Goal: Information Seeking & Learning: Learn about a topic

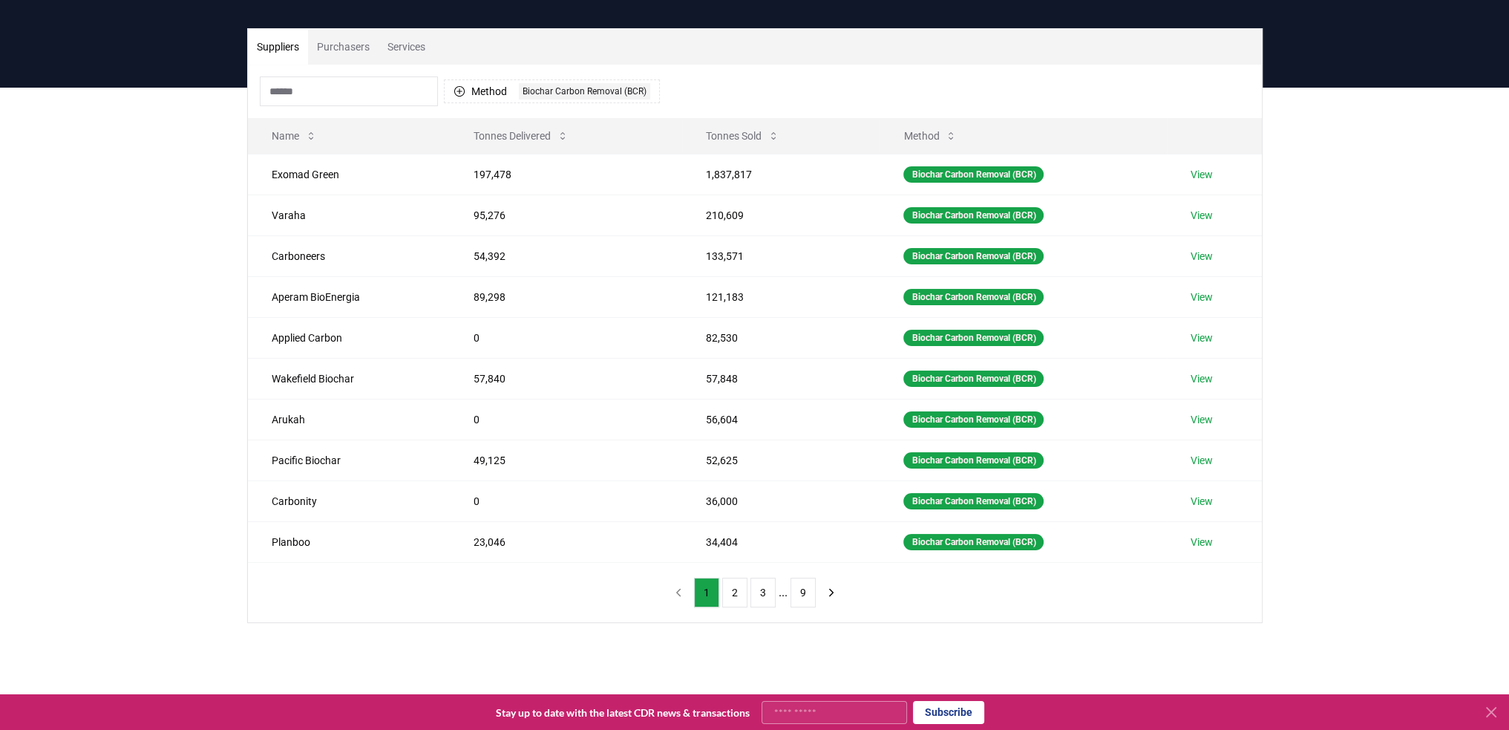
scroll to position [74, 0]
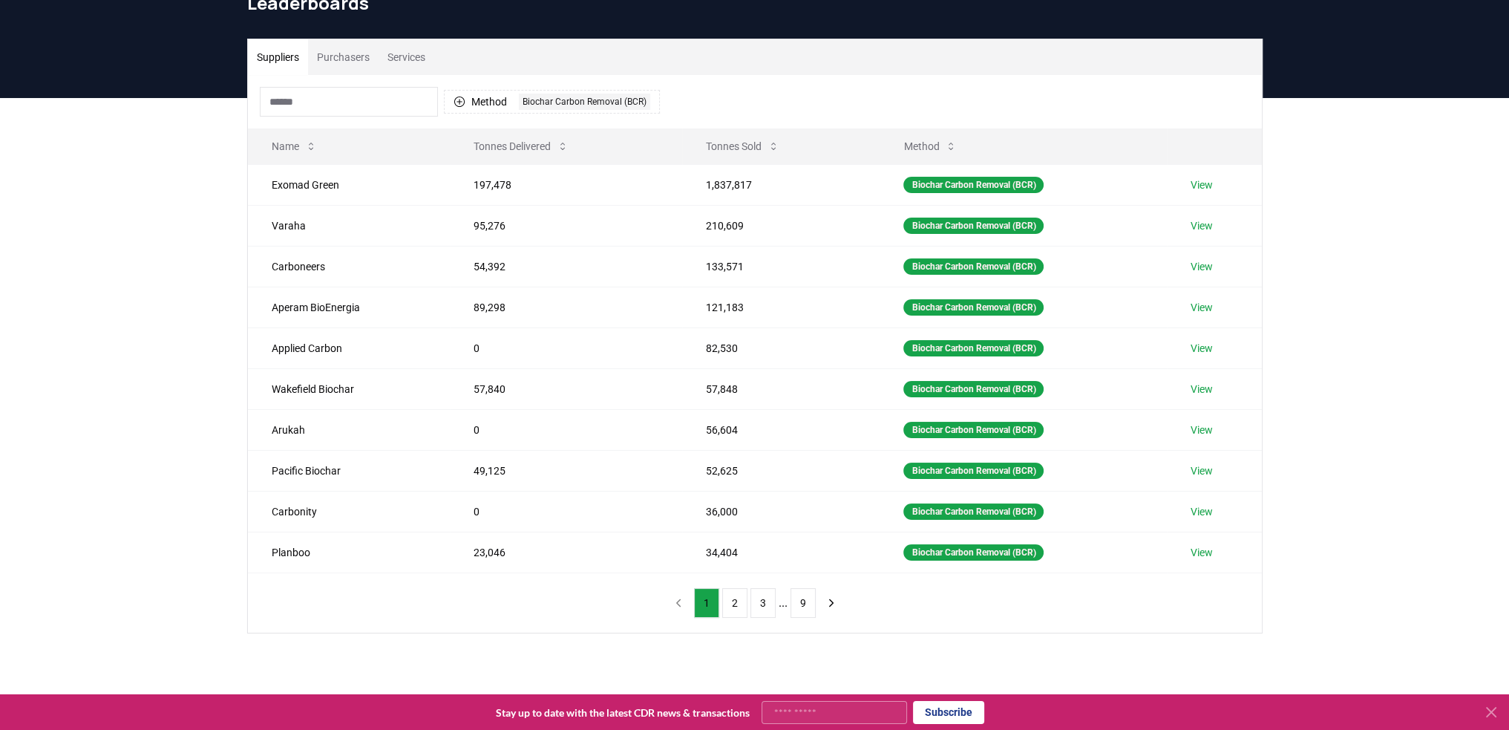
click at [1491, 710] on icon at bounding box center [1492, 712] width 18 height 18
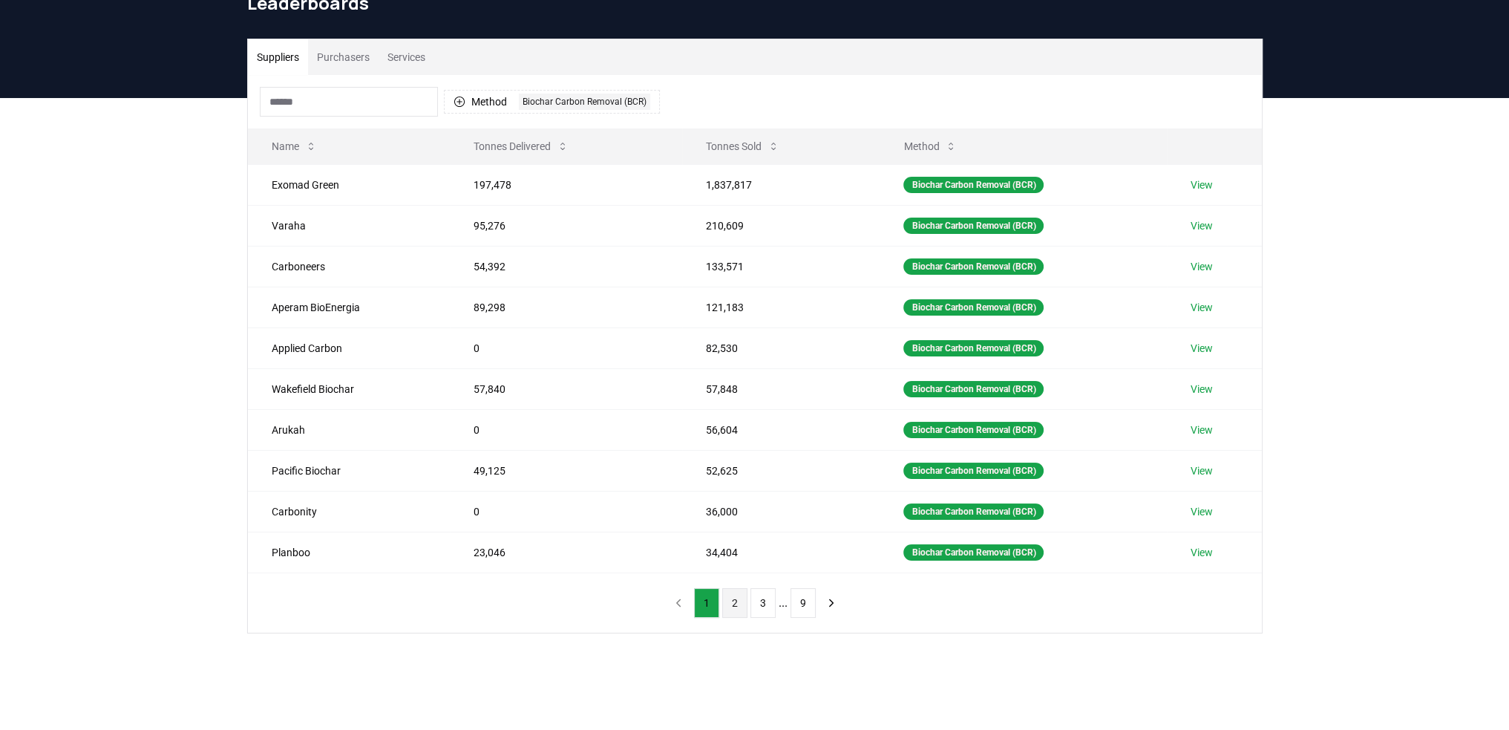
click at [727, 602] on button "2" at bounding box center [734, 603] width 25 height 30
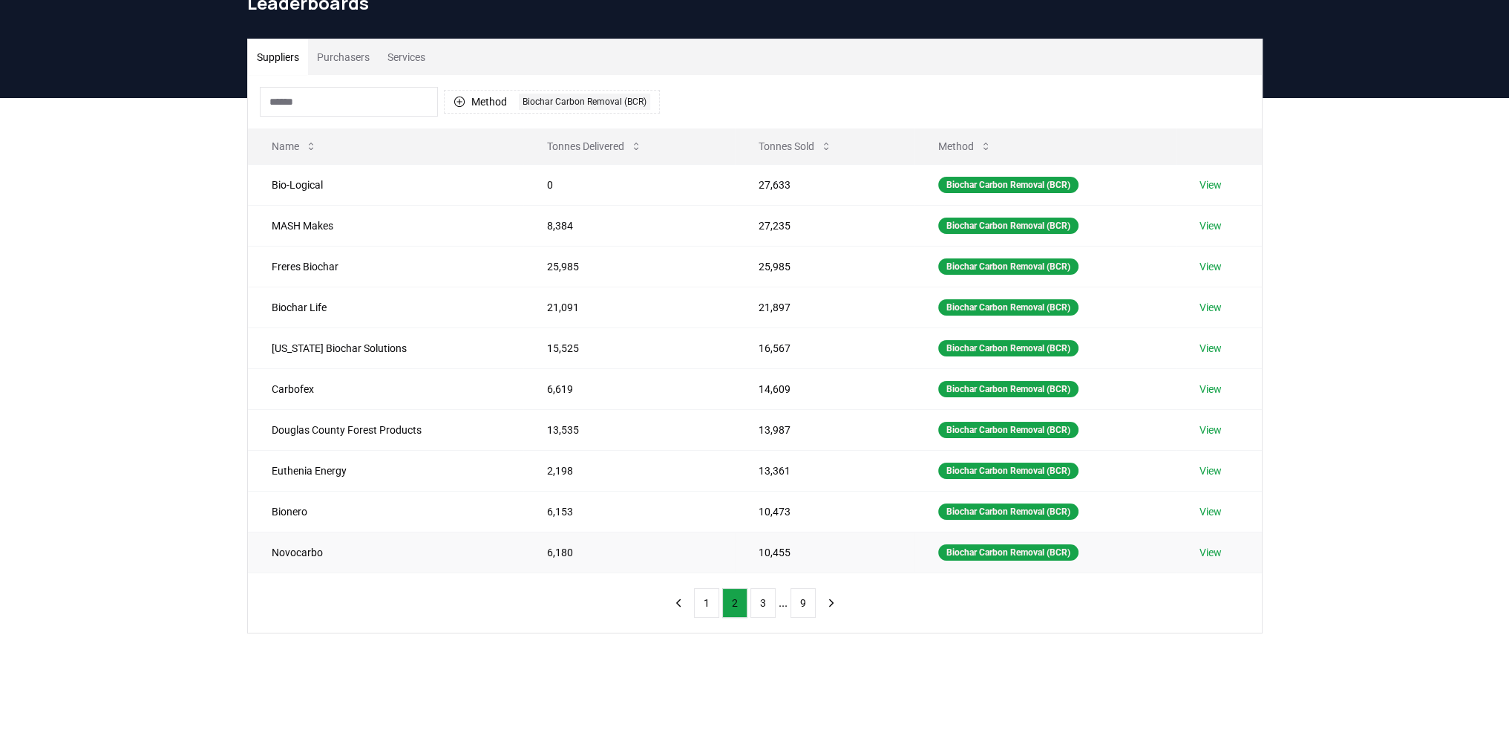
click at [281, 549] on td "Novocarbo" at bounding box center [385, 552] width 275 height 41
click at [200, 483] on div "Suppliers Purchasers Services Method 1 Biochar Carbon Removal (BCR) Name Tonnes…" at bounding box center [754, 395] width 1509 height 595
click at [766, 609] on button "3" at bounding box center [763, 603] width 25 height 30
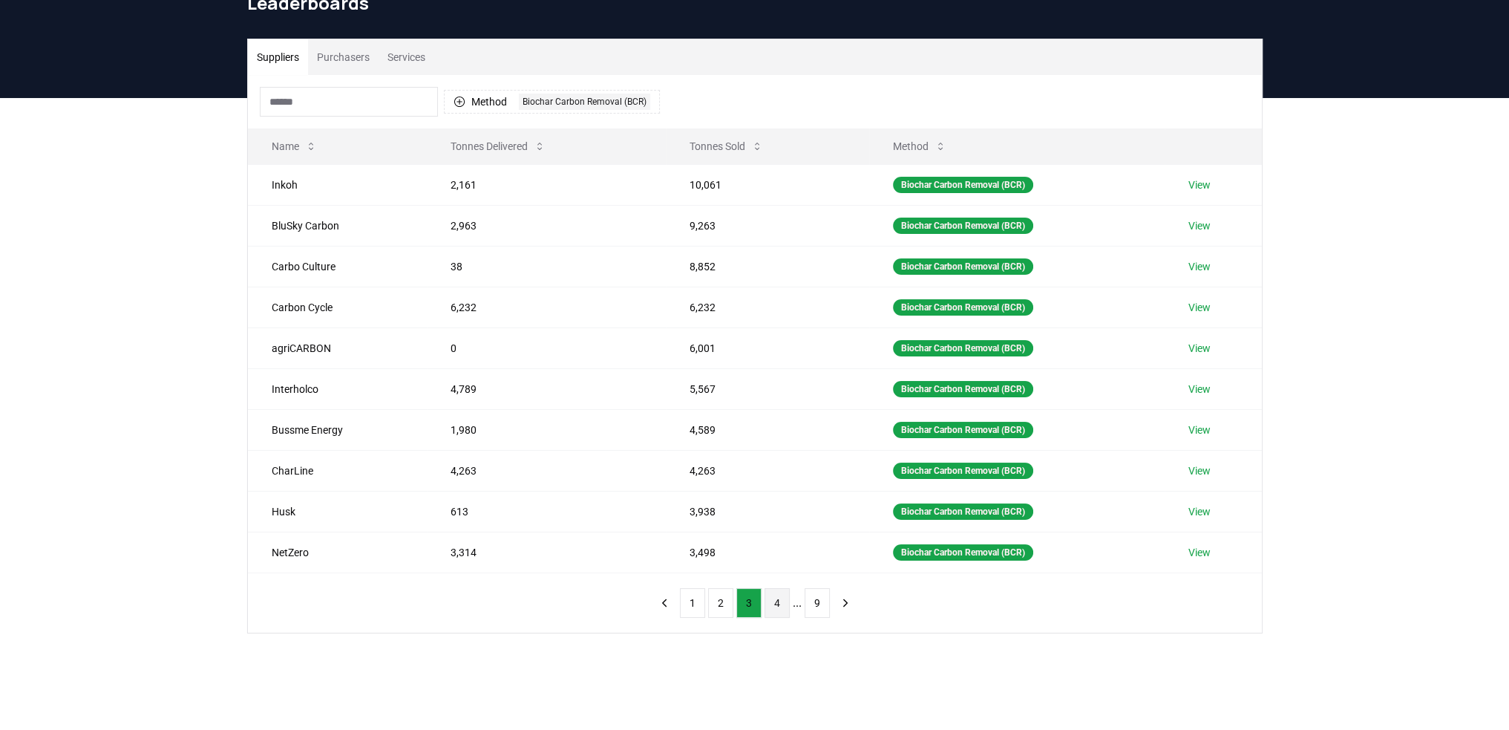
click at [771, 604] on button "4" at bounding box center [777, 603] width 25 height 30
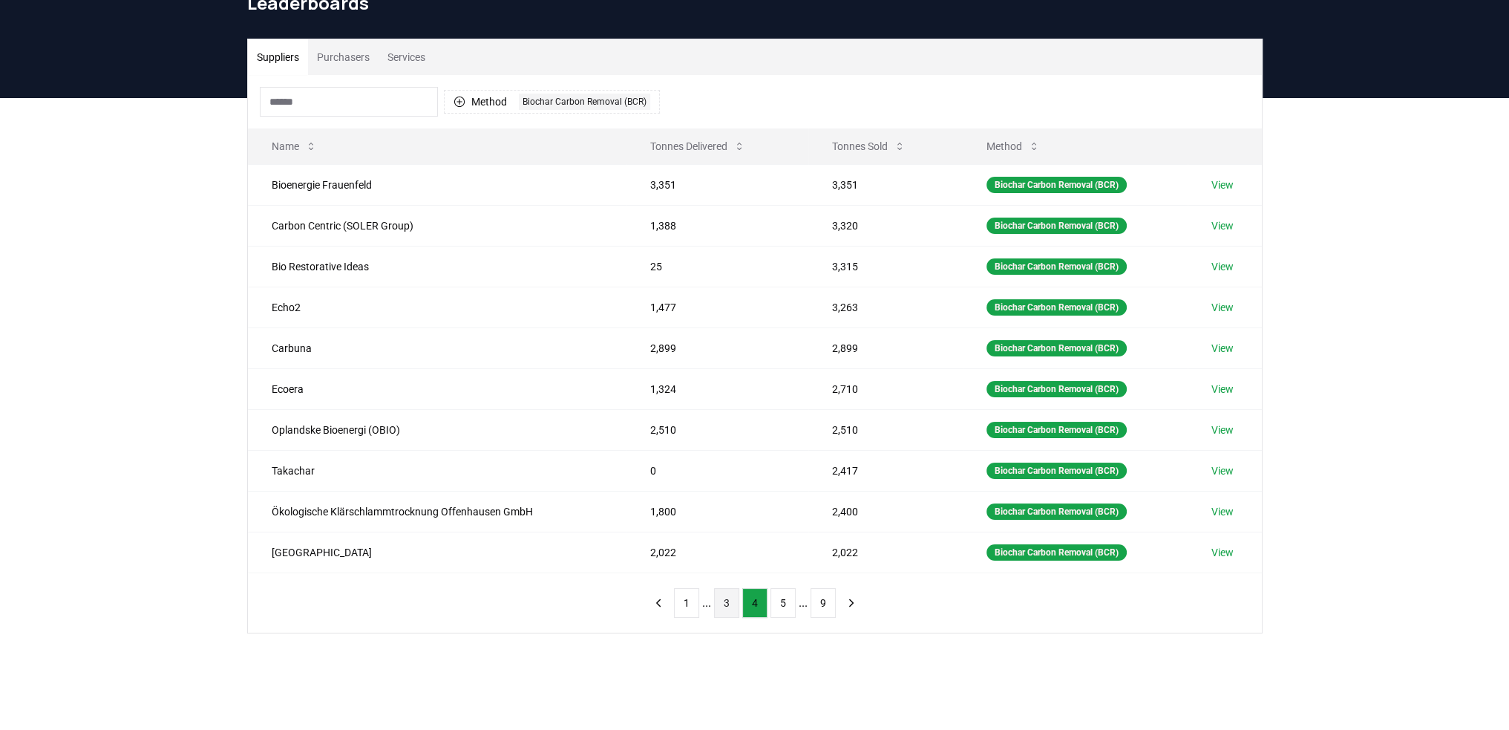
click at [731, 604] on button "3" at bounding box center [726, 603] width 25 height 30
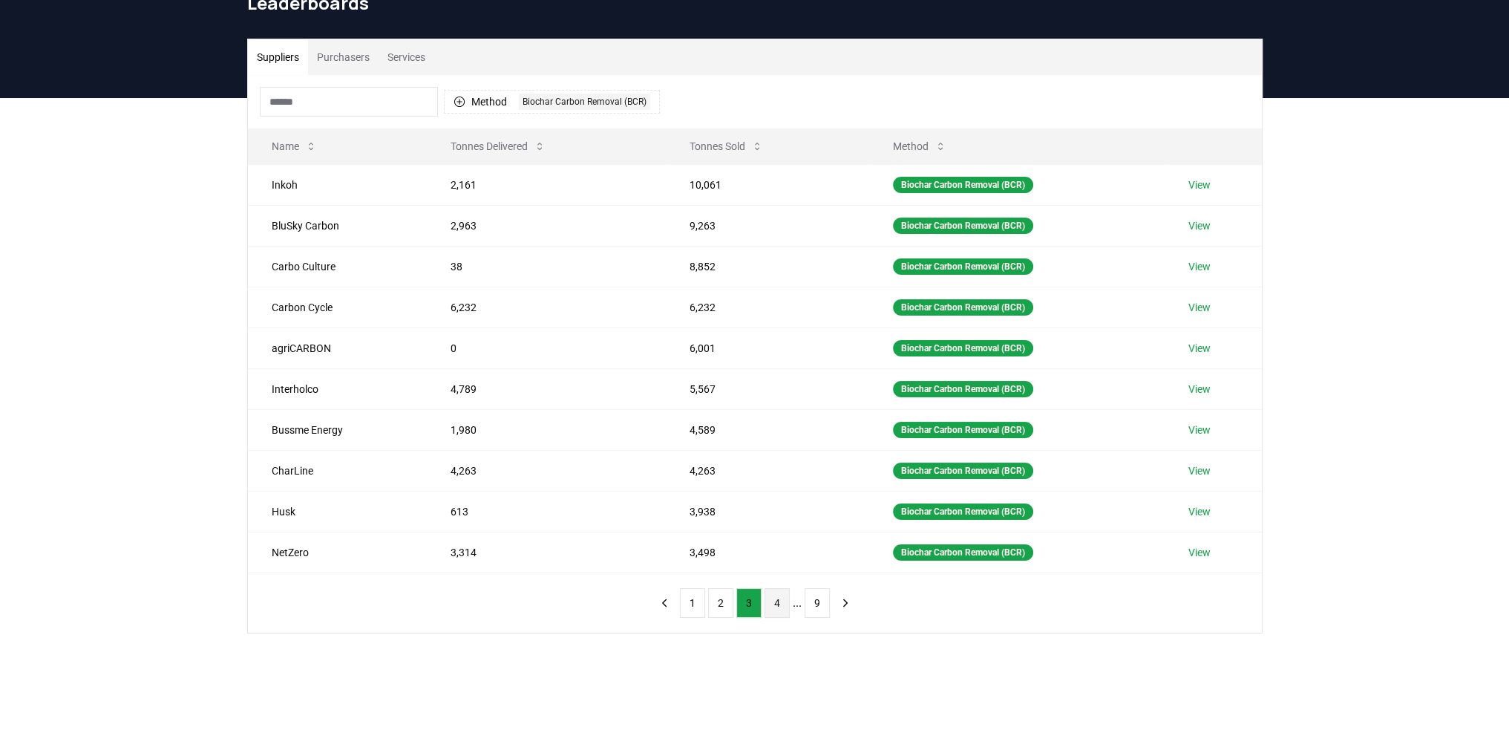
click at [774, 607] on button "4" at bounding box center [777, 603] width 25 height 30
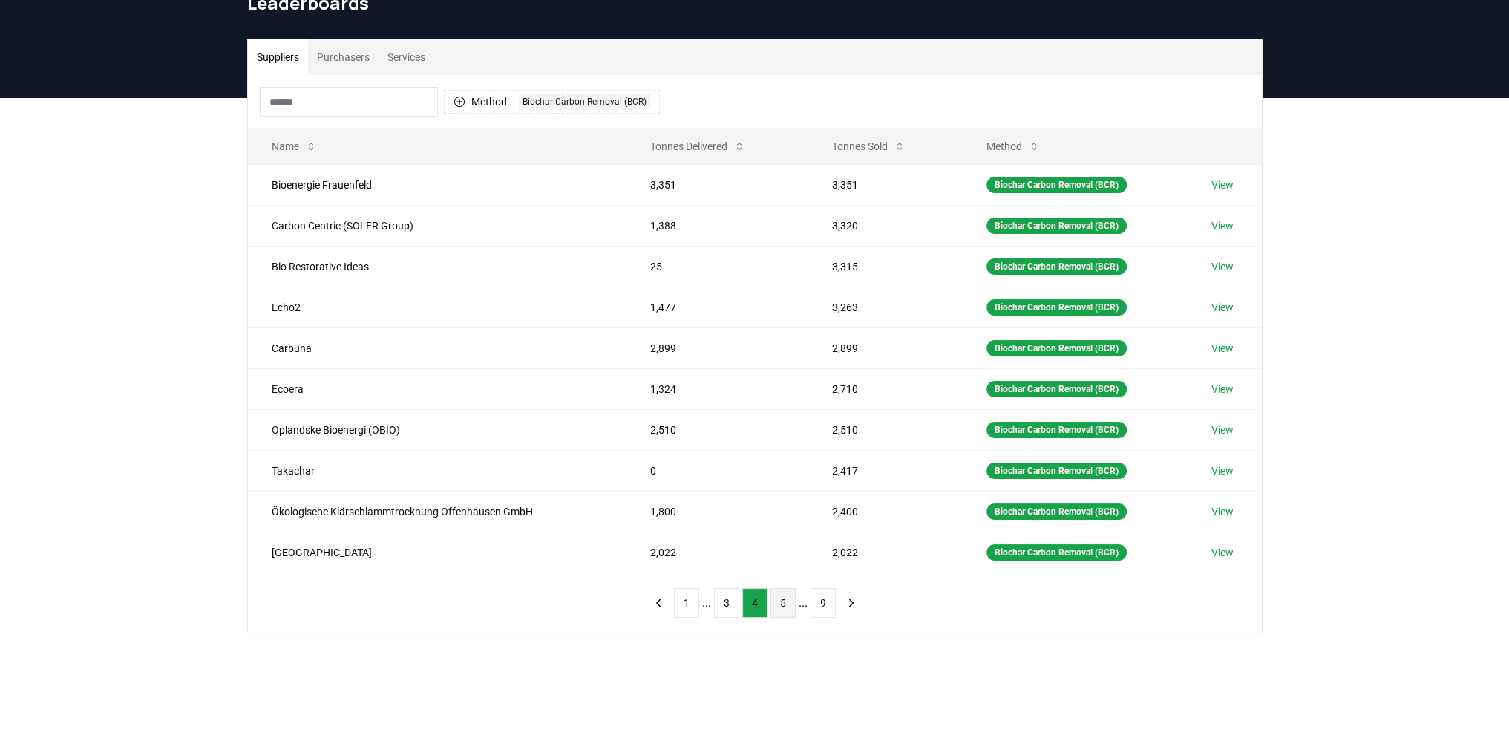
click at [774, 603] on button "5" at bounding box center [783, 603] width 25 height 30
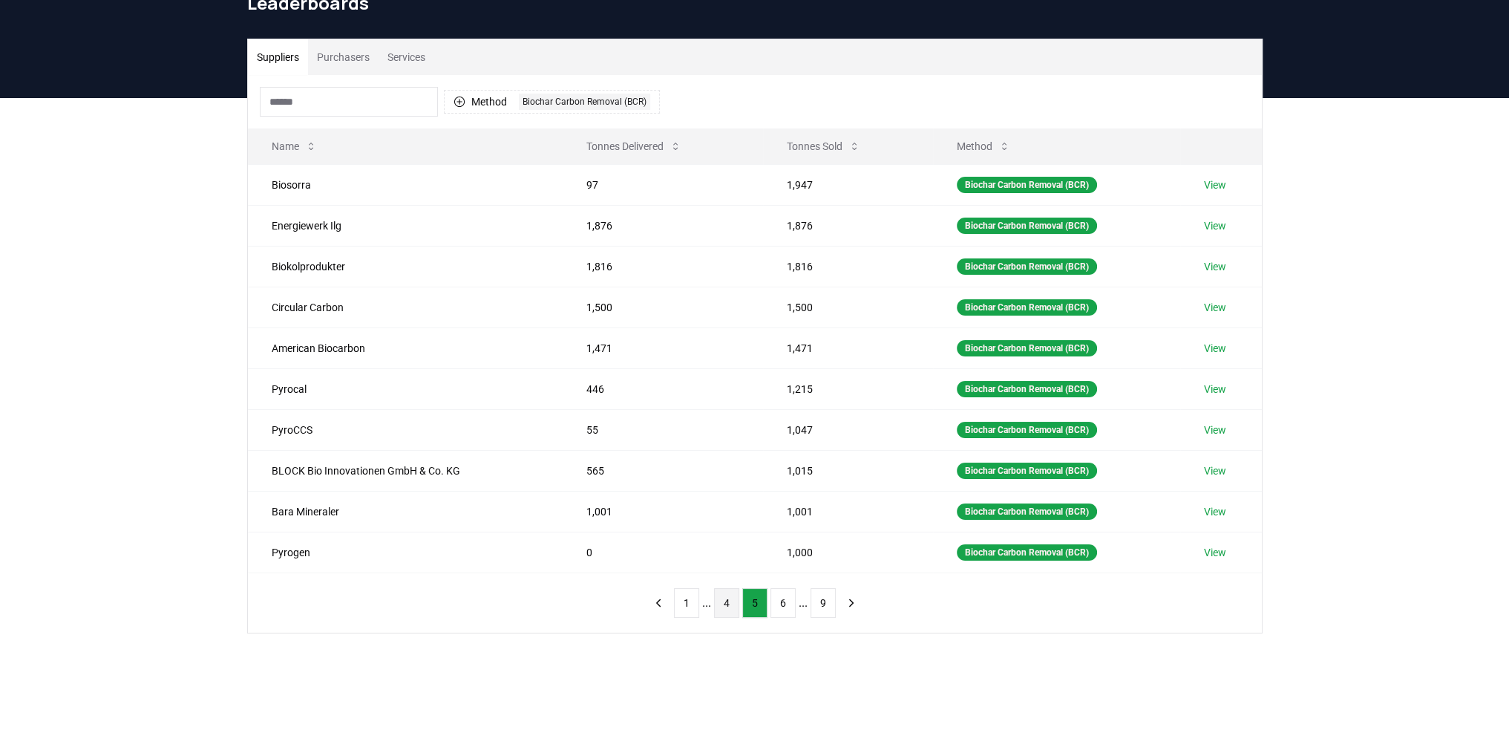
click at [721, 606] on button "4" at bounding box center [726, 603] width 25 height 30
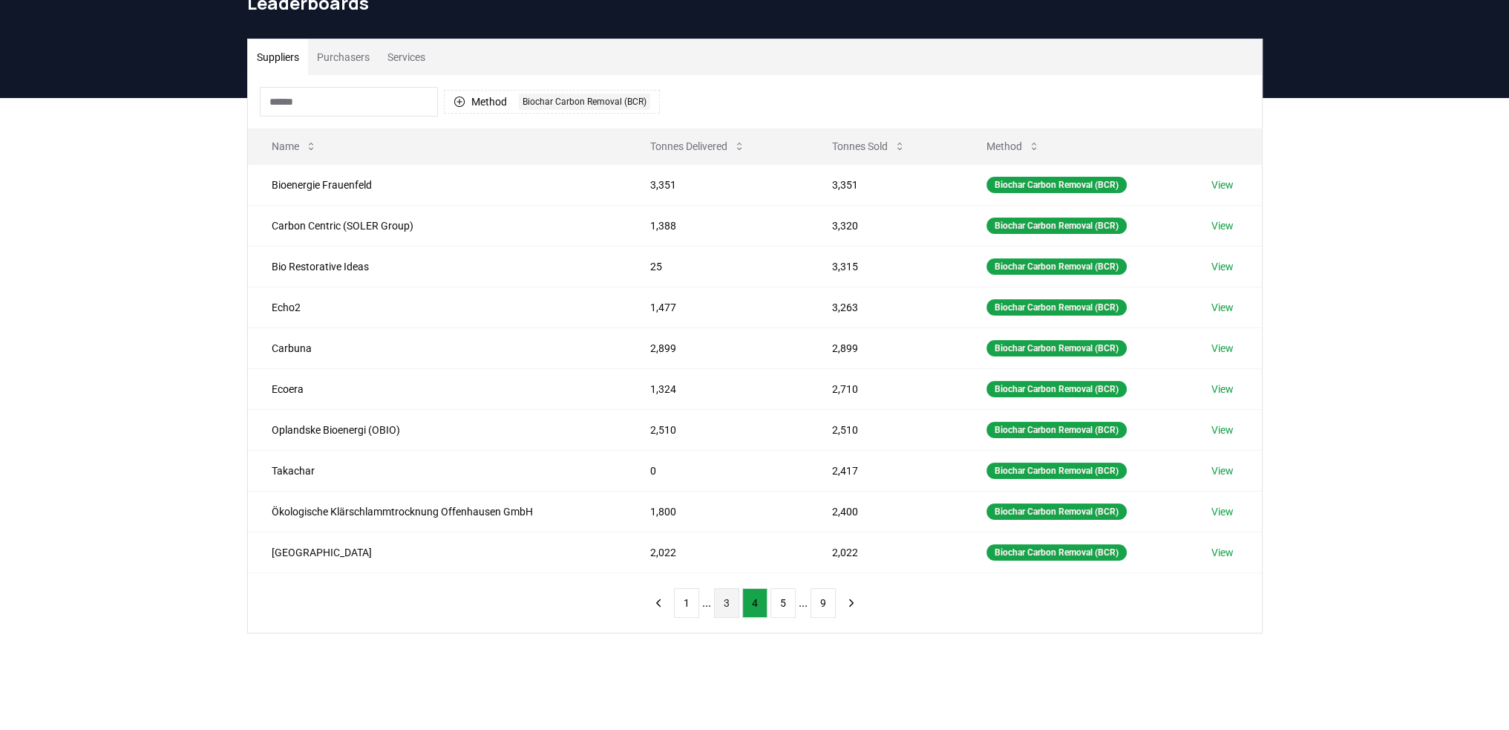
click at [719, 608] on button "3" at bounding box center [726, 603] width 25 height 30
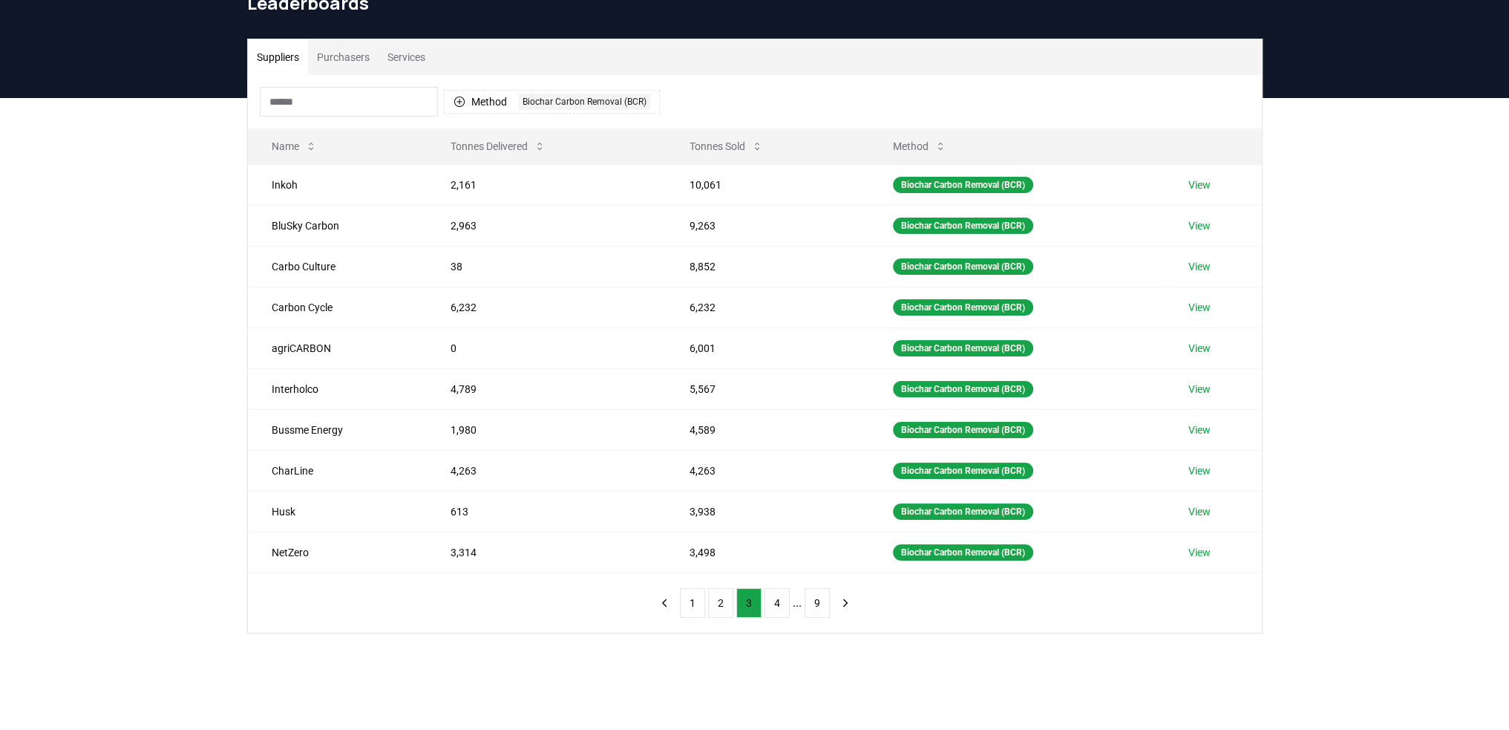
click at [707, 603] on ul "1 2 3 4 ... 9" at bounding box center [755, 603] width 150 height 30
click at [696, 600] on button "1" at bounding box center [692, 603] width 25 height 30
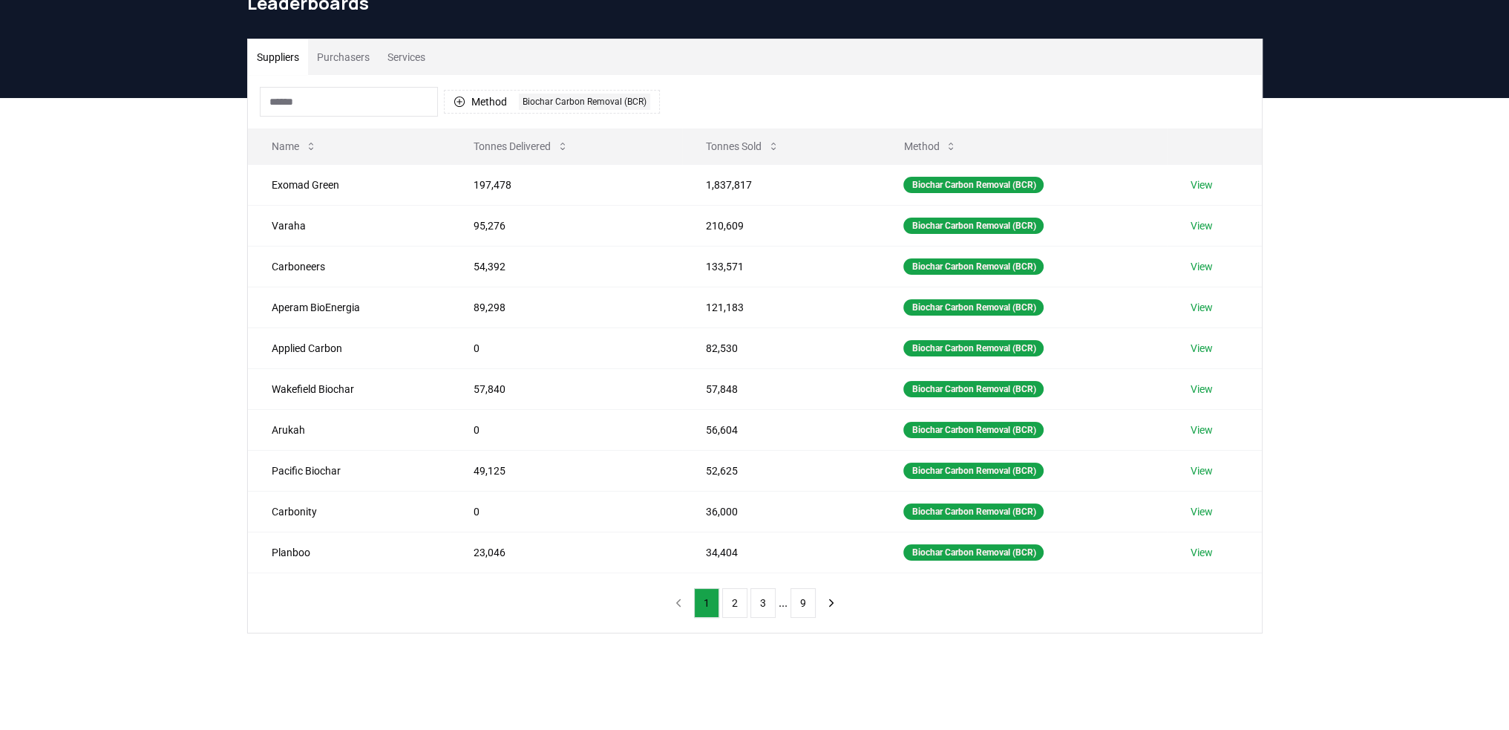
click at [142, 251] on div "Suppliers Purchasers Services Method 1 Biochar Carbon Removal (BCR) Name Tonnes…" at bounding box center [754, 395] width 1509 height 595
click at [722, 306] on td "121,183" at bounding box center [780, 307] width 197 height 41
click at [159, 279] on div "Suppliers Purchasers Services Method 1 Biochar Carbon Removal (BCR) Name Tonnes…" at bounding box center [754, 395] width 1509 height 595
